Goal: Information Seeking & Learning: Check status

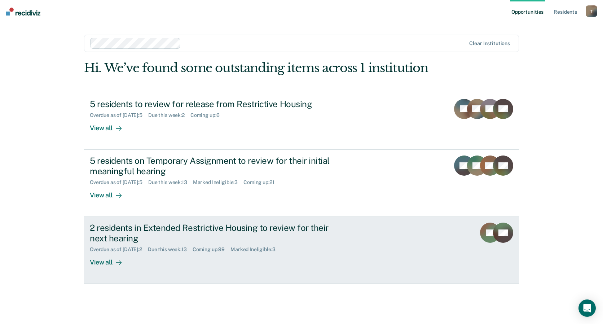
click at [109, 231] on div "2 residents in Extended Restrictive Housing to review for their next hearing" at bounding box center [216, 233] width 253 height 21
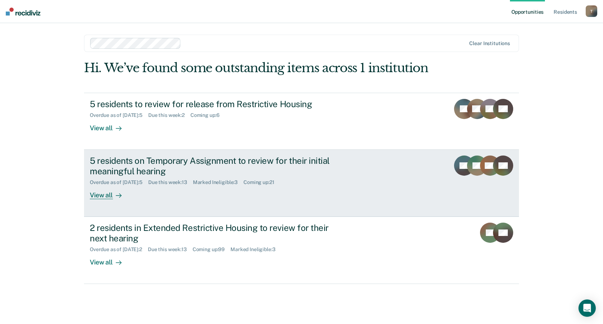
click at [146, 166] on div "5 residents on Temporary Assignment to review for their initial meaningful hear…" at bounding box center [216, 166] width 253 height 21
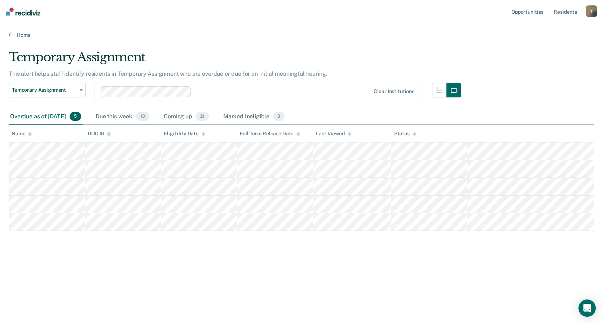
click at [391, 260] on div "Temporary Assignment This alert helps staff identify residents in Temporary Ass…" at bounding box center [302, 160] width 586 height 220
